Goal: Task Accomplishment & Management: Use online tool/utility

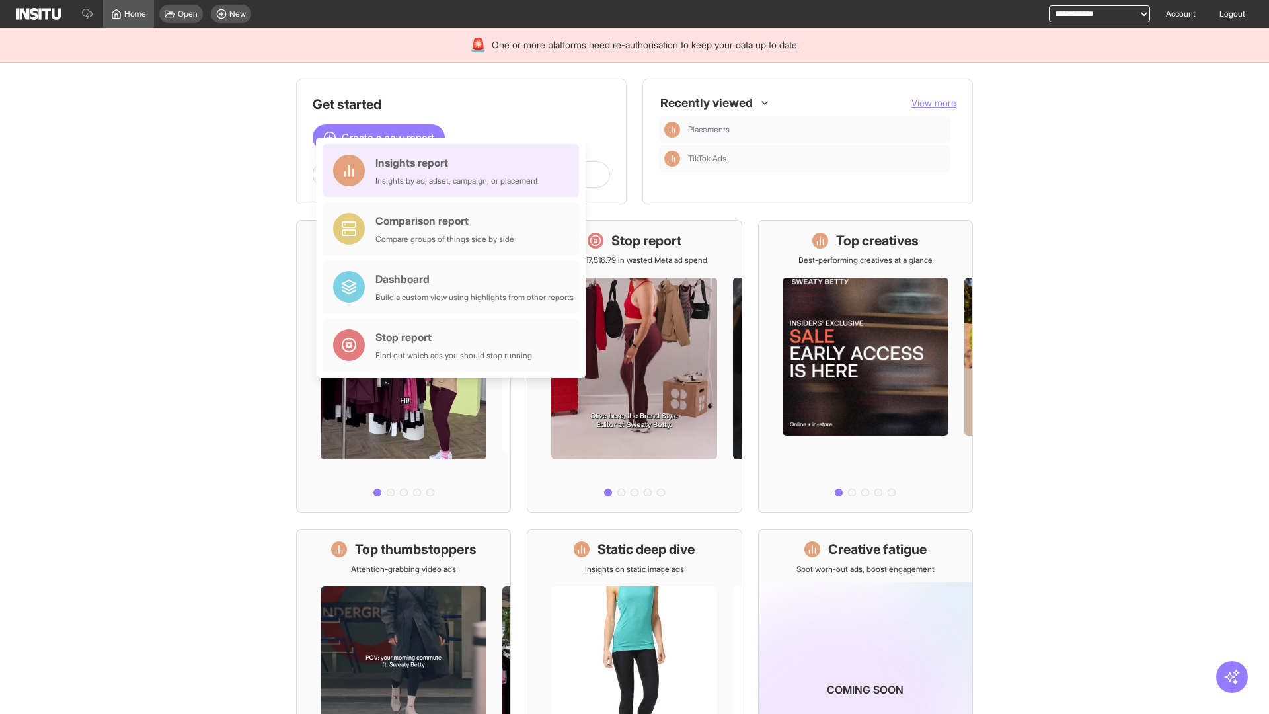
click at [454, 171] on div "Insights report Insights by ad, adset, campaign, or placement" at bounding box center [457, 171] width 163 height 32
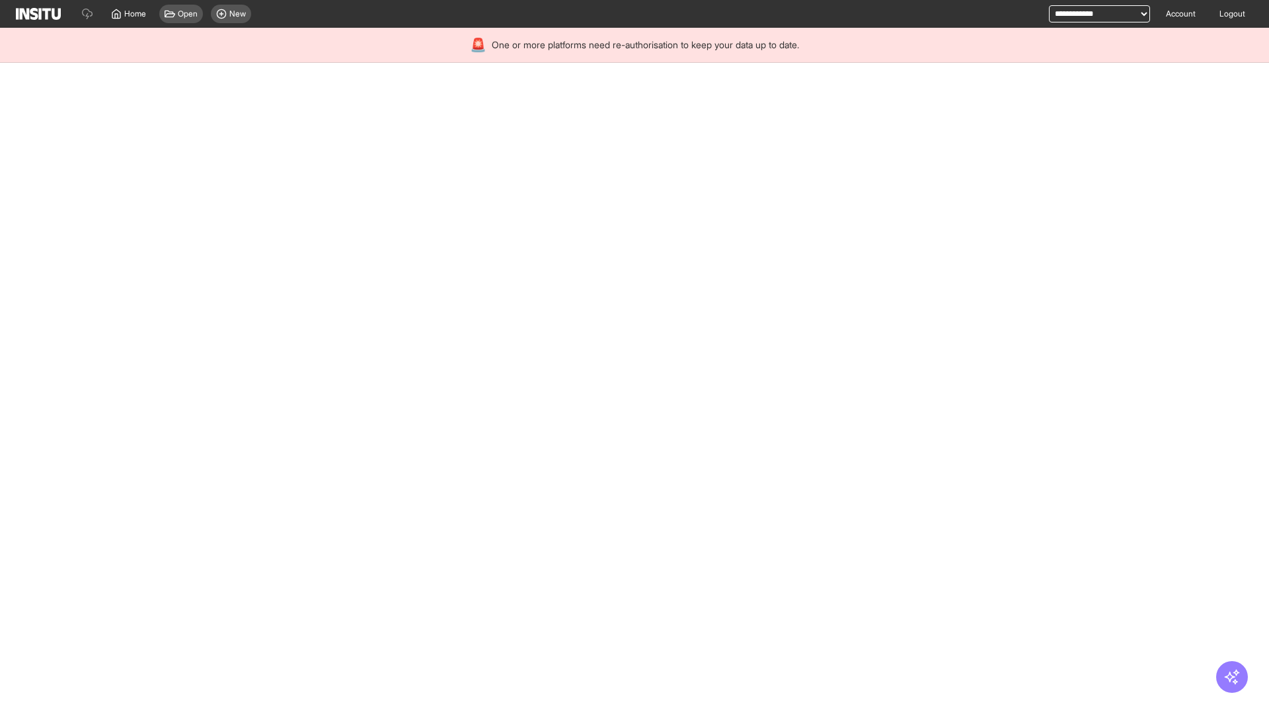
select select "**"
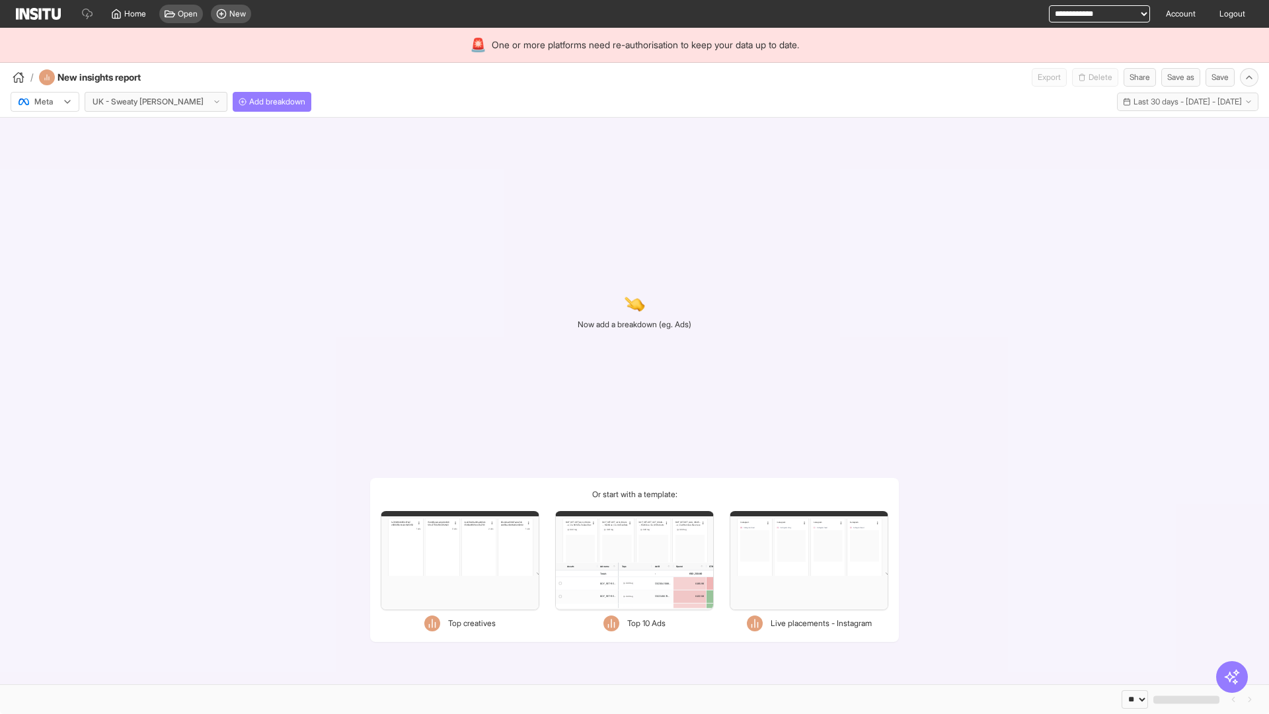
click at [45, 102] on div at bounding box center [35, 101] width 37 height 13
